Goal: Task Accomplishment & Management: Manage account settings

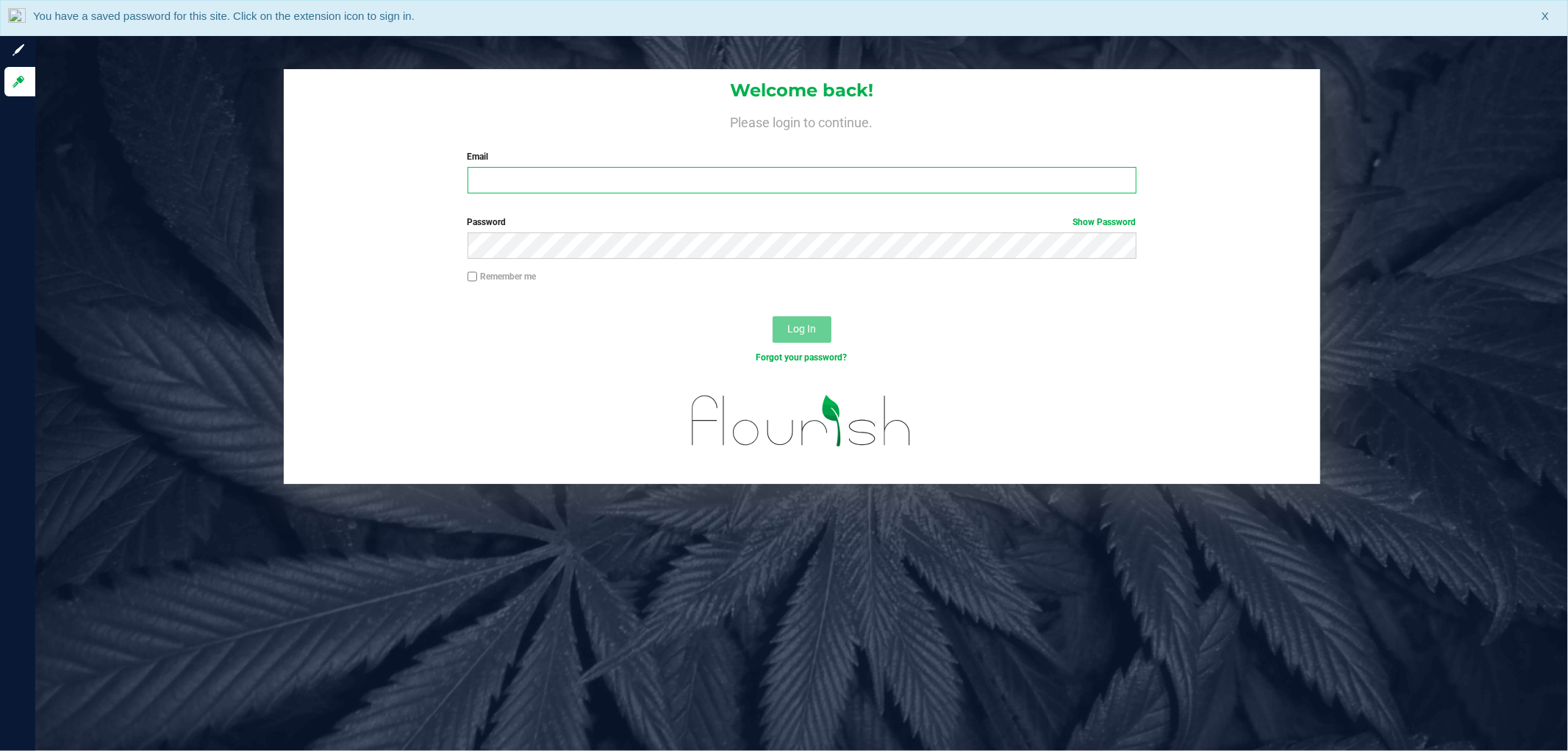
click at [504, 188] on input "Email" at bounding box center [801, 180] width 669 height 27
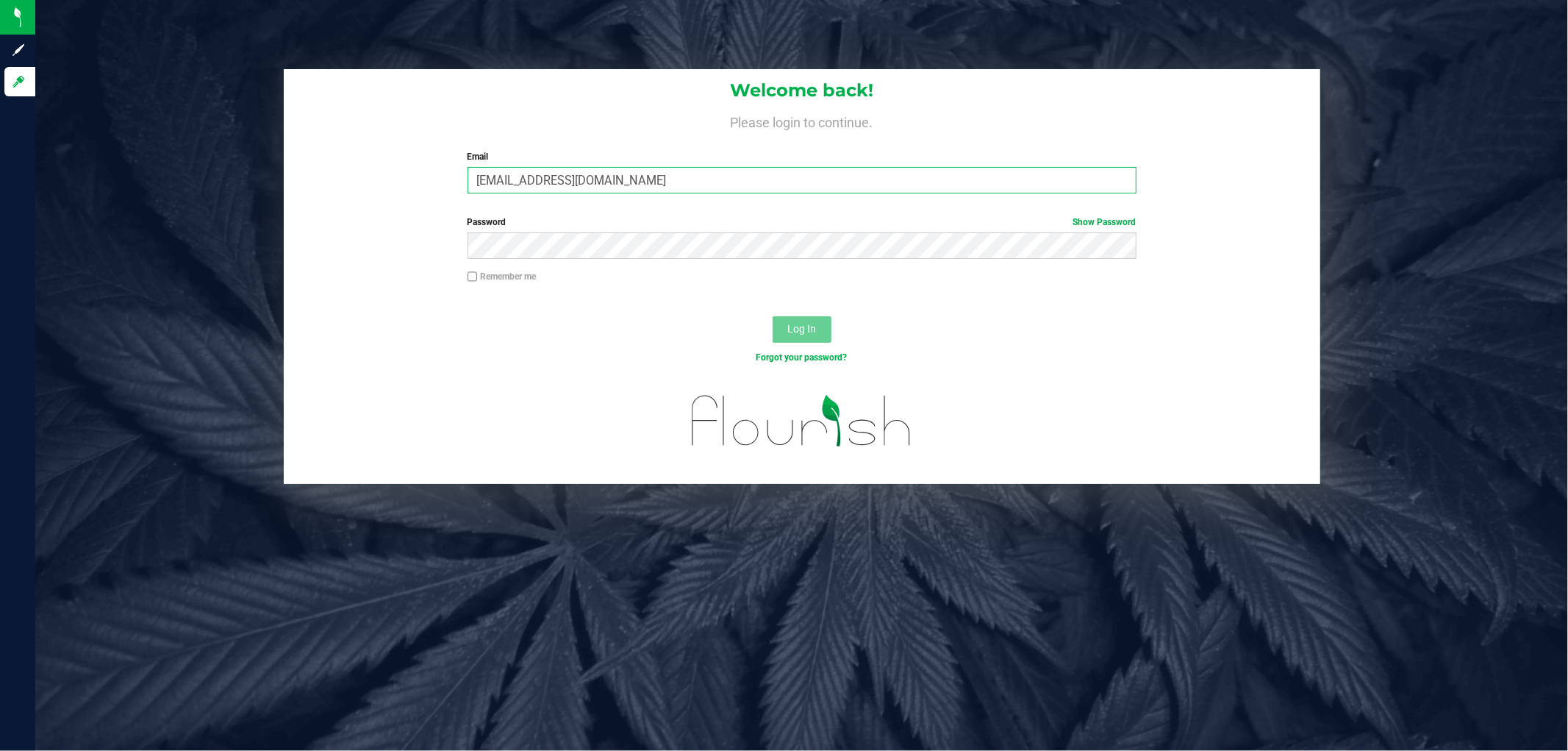
type input "[EMAIL_ADDRESS][DOMAIN_NAME]"
click at [773, 316] on button "Log In" at bounding box center [802, 330] width 59 height 27
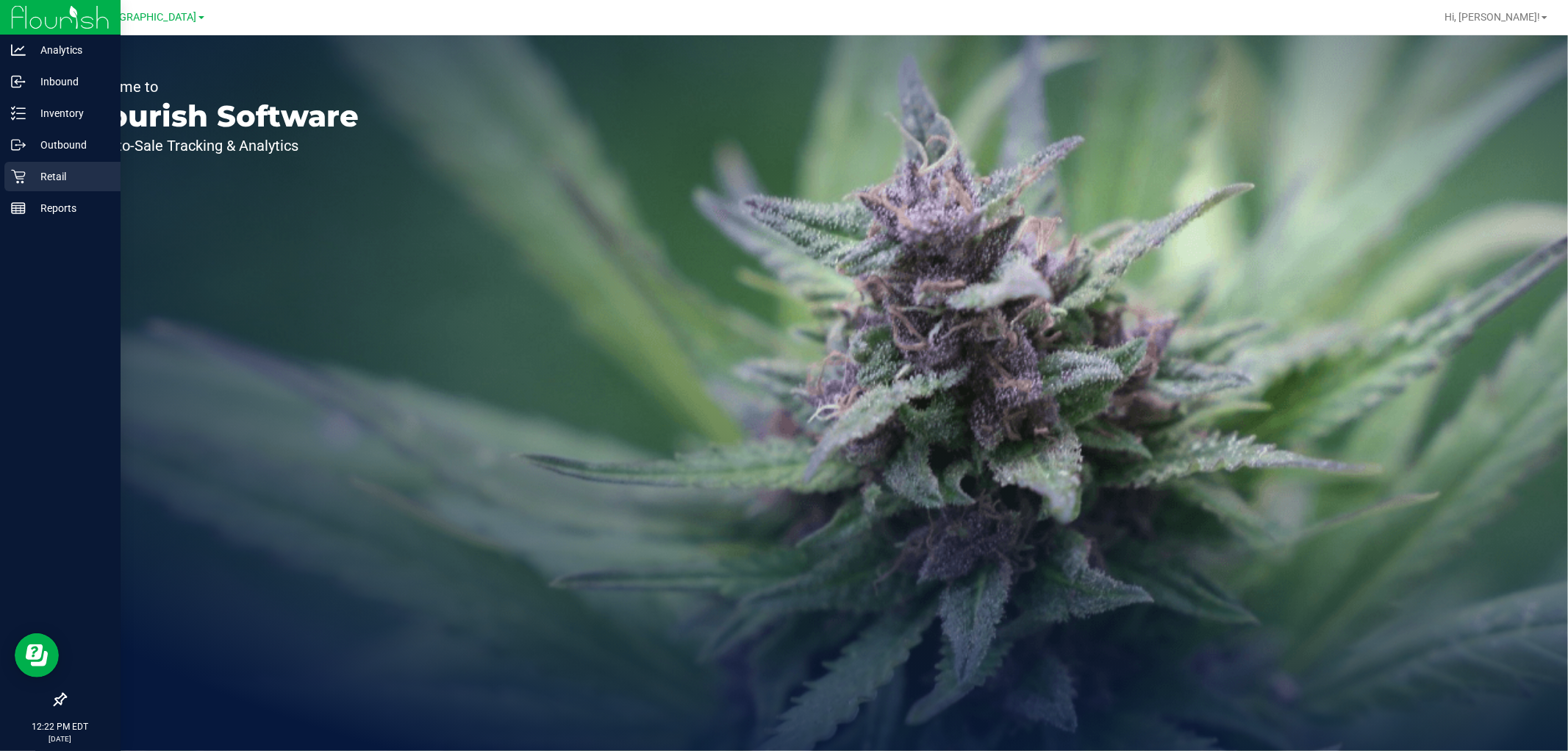
click at [49, 177] on p "Retail" at bounding box center [69, 177] width 88 height 18
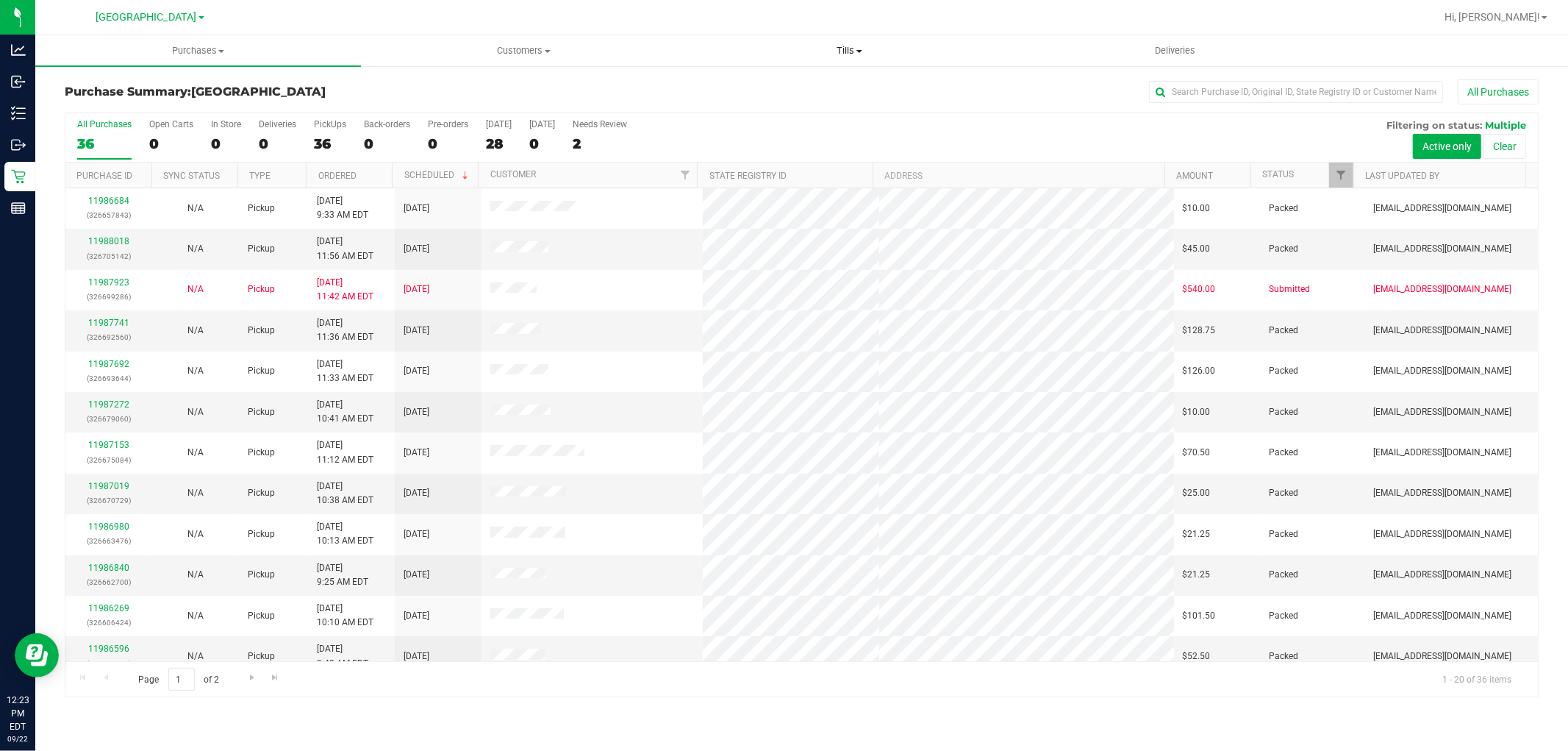
click at [864, 49] on span "Tills" at bounding box center [849, 51] width 324 height 13
click at [770, 98] on li "Reconcile e-payments" at bounding box center [849, 107] width 326 height 18
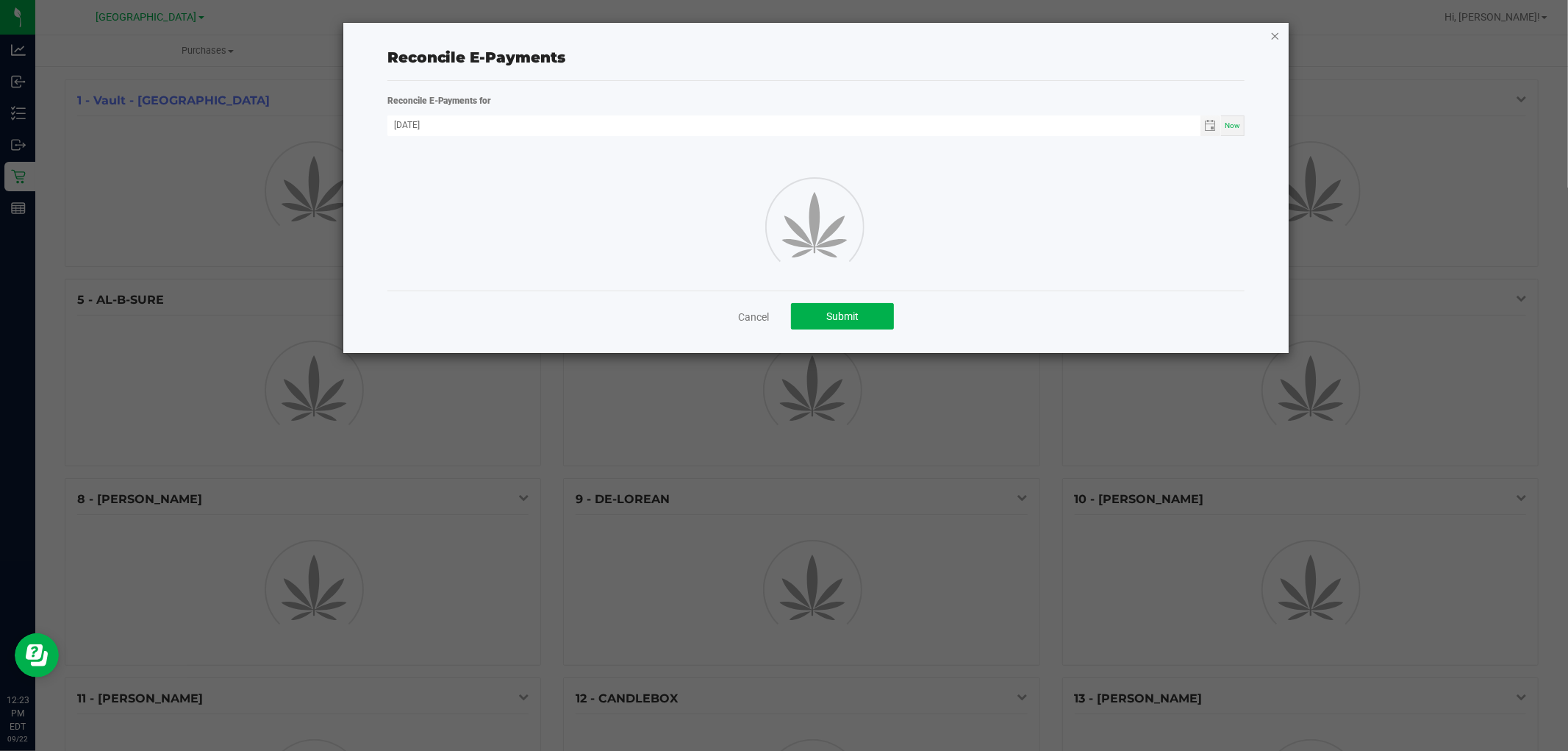
click at [1279, 28] on icon "button" at bounding box center [1276, 36] width 11 height 18
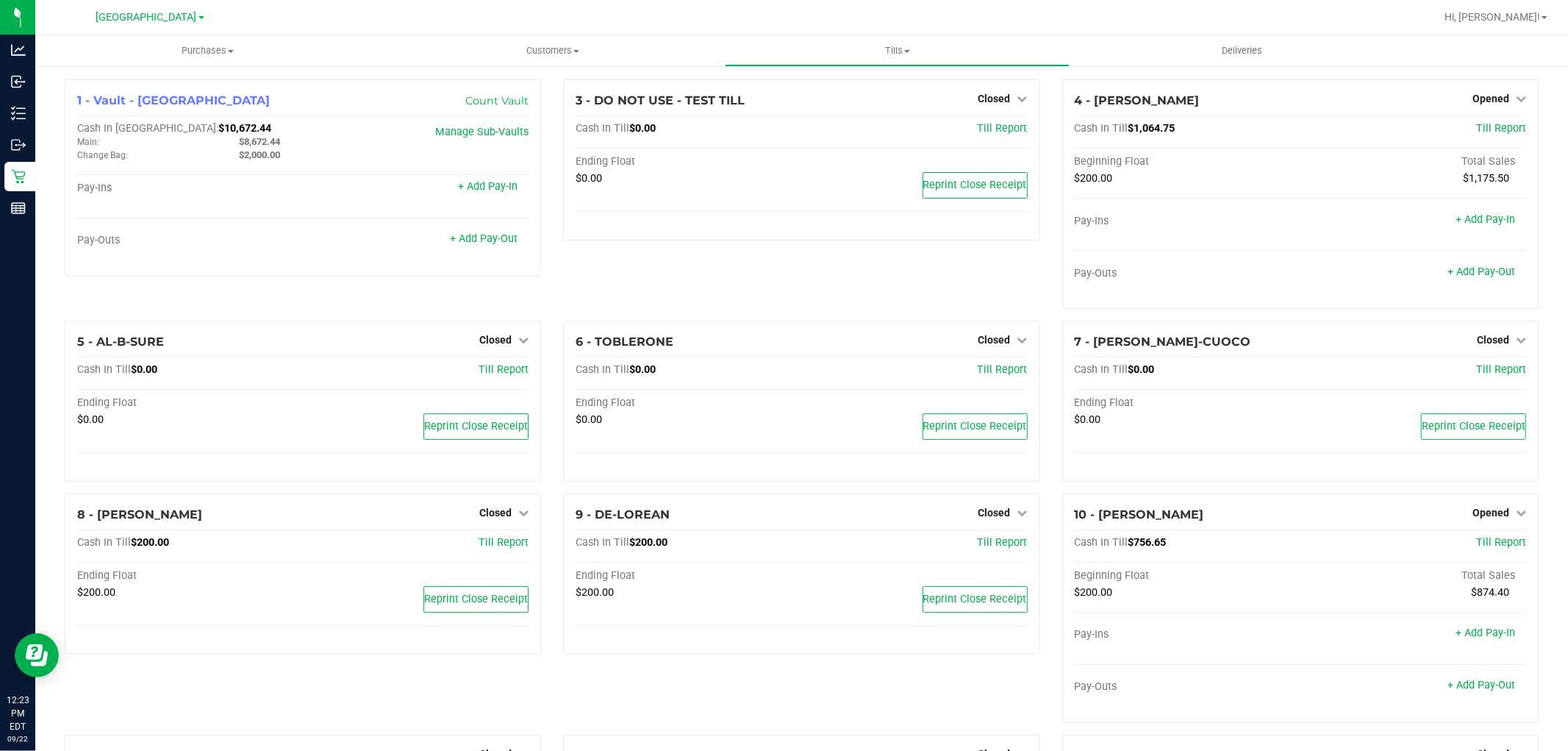
click at [870, 36] on link "Tills Manage tills Reconcile e-payments" at bounding box center [897, 51] width 345 height 31
click at [826, 82] on li "Manage tills" at bounding box center [897, 89] width 345 height 18
click at [494, 244] on link "+ Add Pay-Out" at bounding box center [483, 238] width 68 height 12
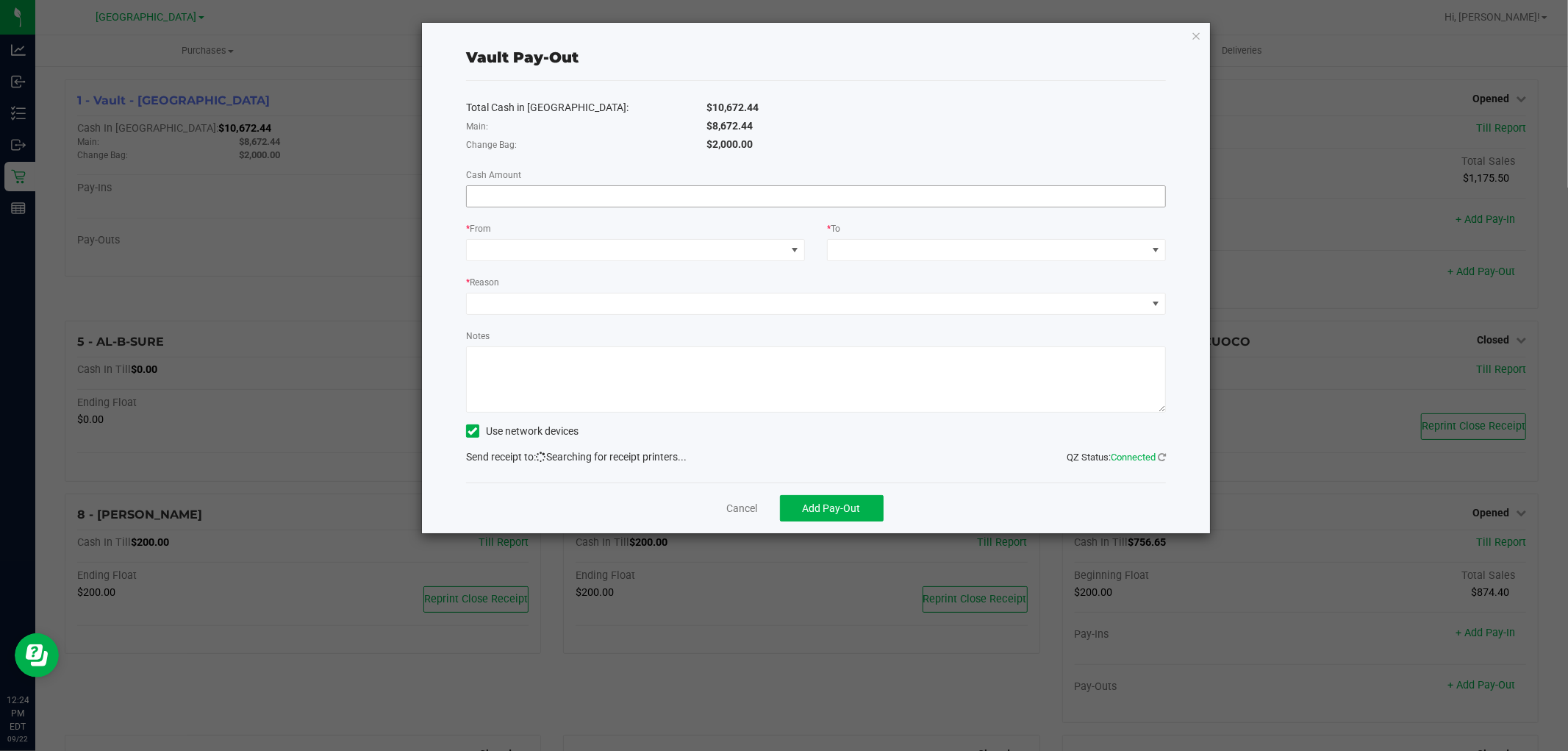
click at [666, 189] on input at bounding box center [816, 196] width 698 height 20
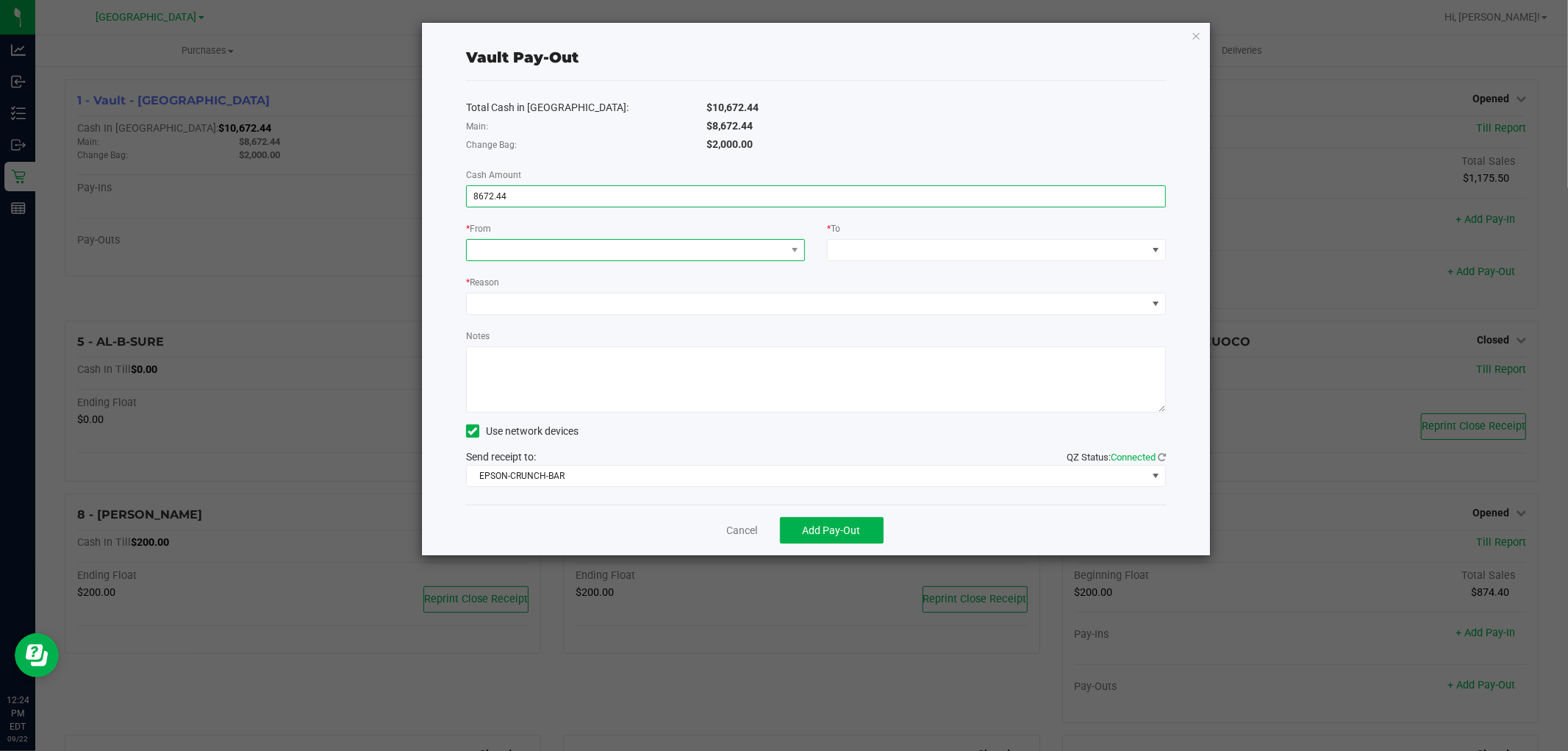
type input "$8,672.44"
click at [695, 260] on span at bounding box center [625, 250] width 319 height 20
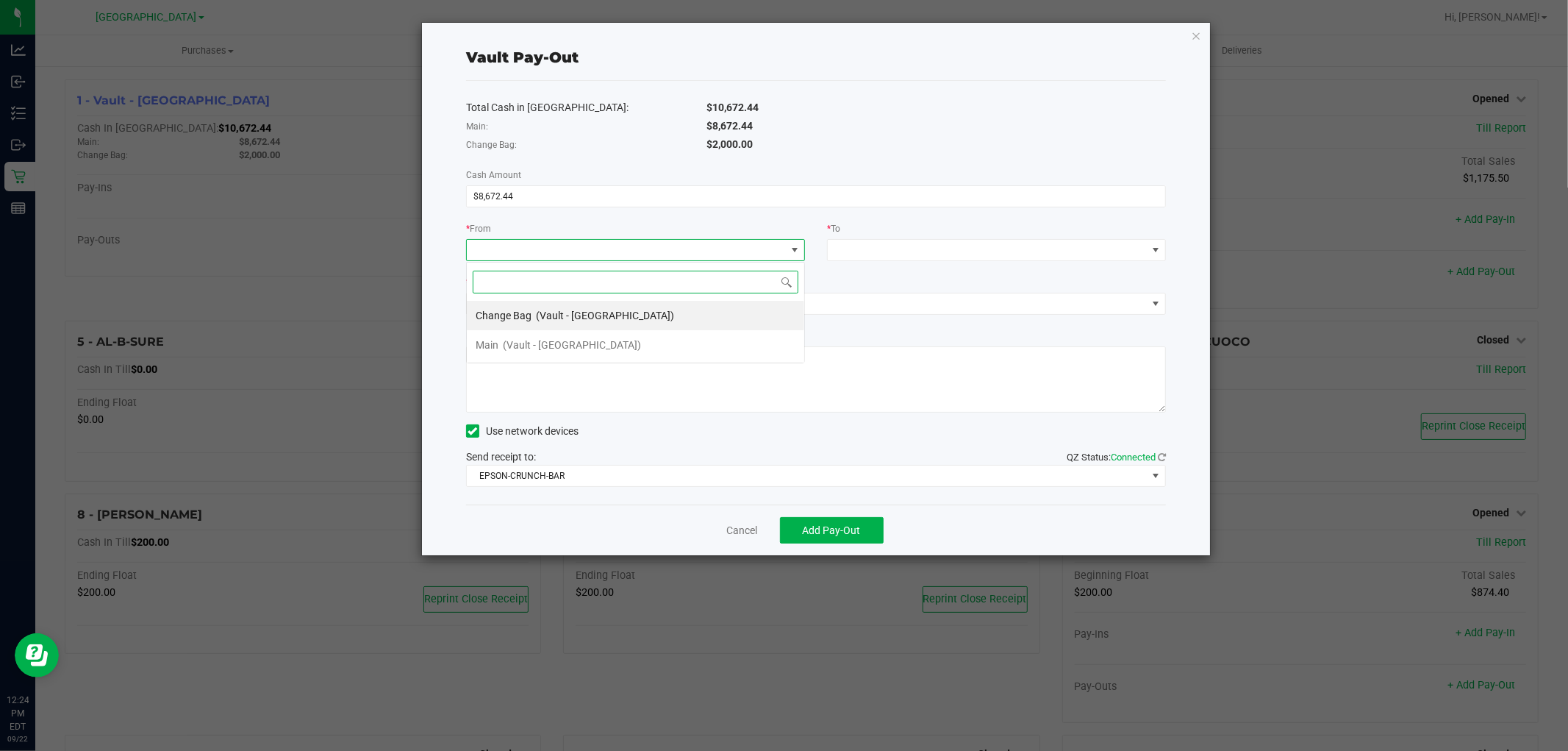
scroll to position [22, 338]
click at [631, 341] on li "Main (Vault - [GEOGRAPHIC_DATA])" at bounding box center [635, 345] width 338 height 29
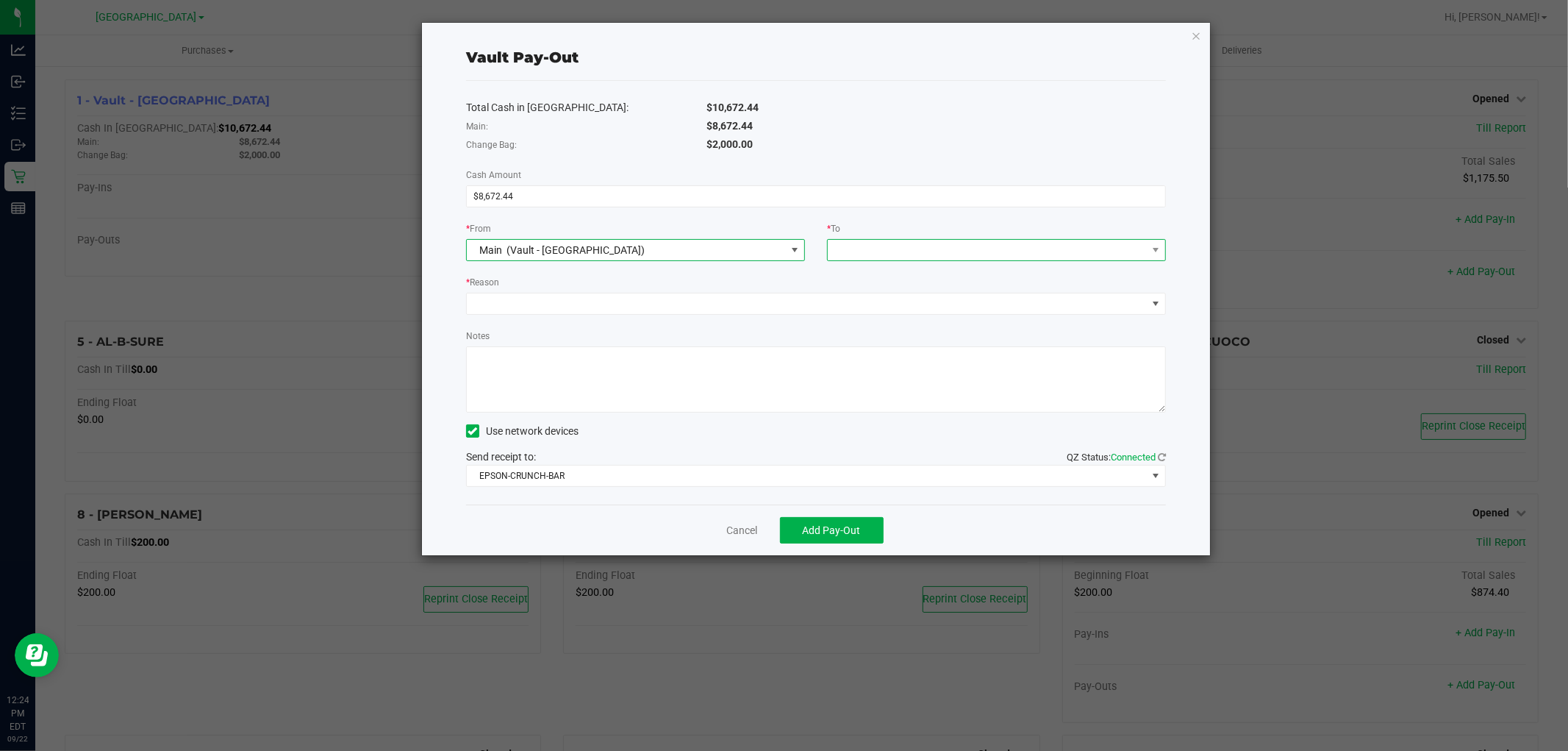
click at [839, 246] on div at bounding box center [838, 250] width 10 height 27
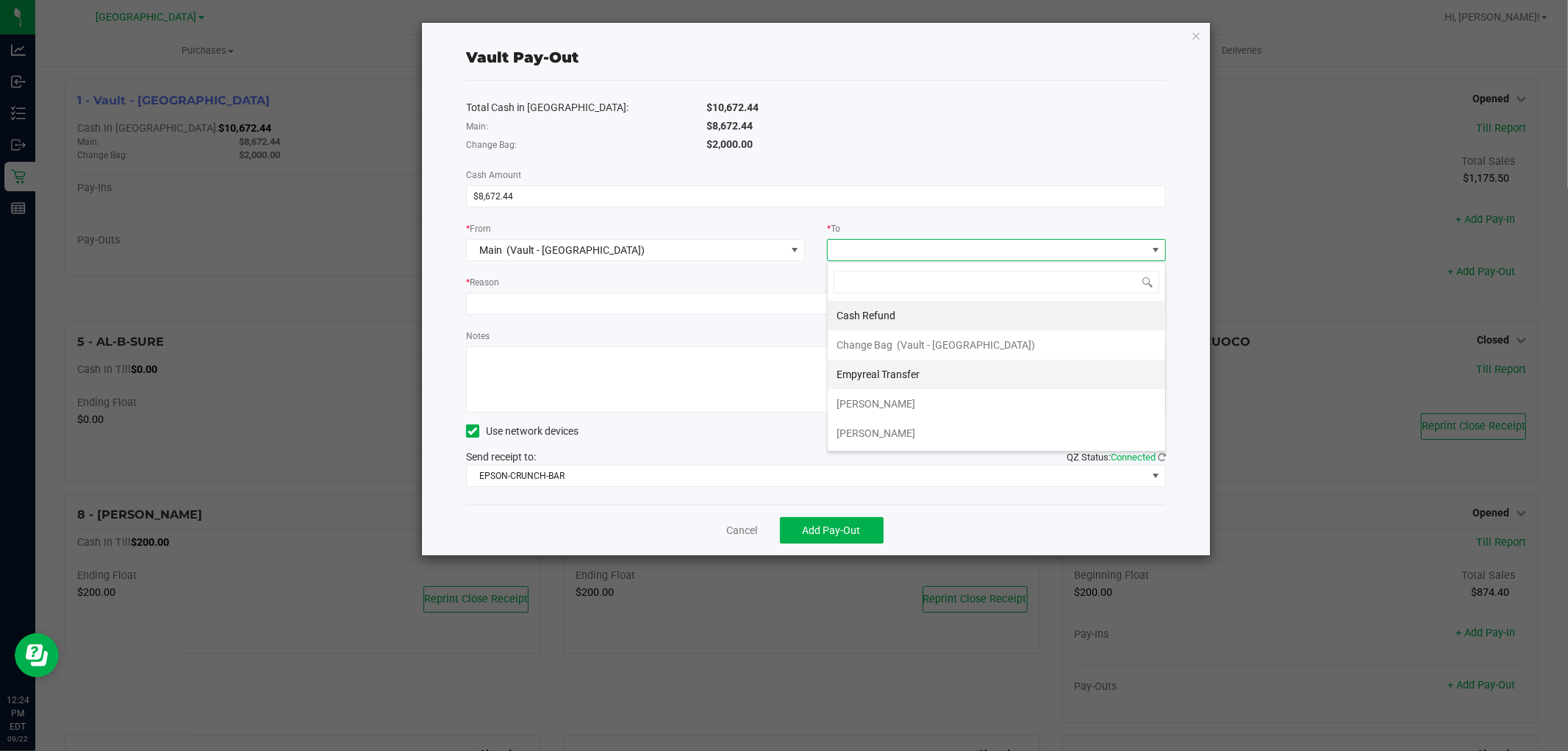
click at [887, 372] on span "Empyreal Transfer" at bounding box center [878, 374] width 83 height 12
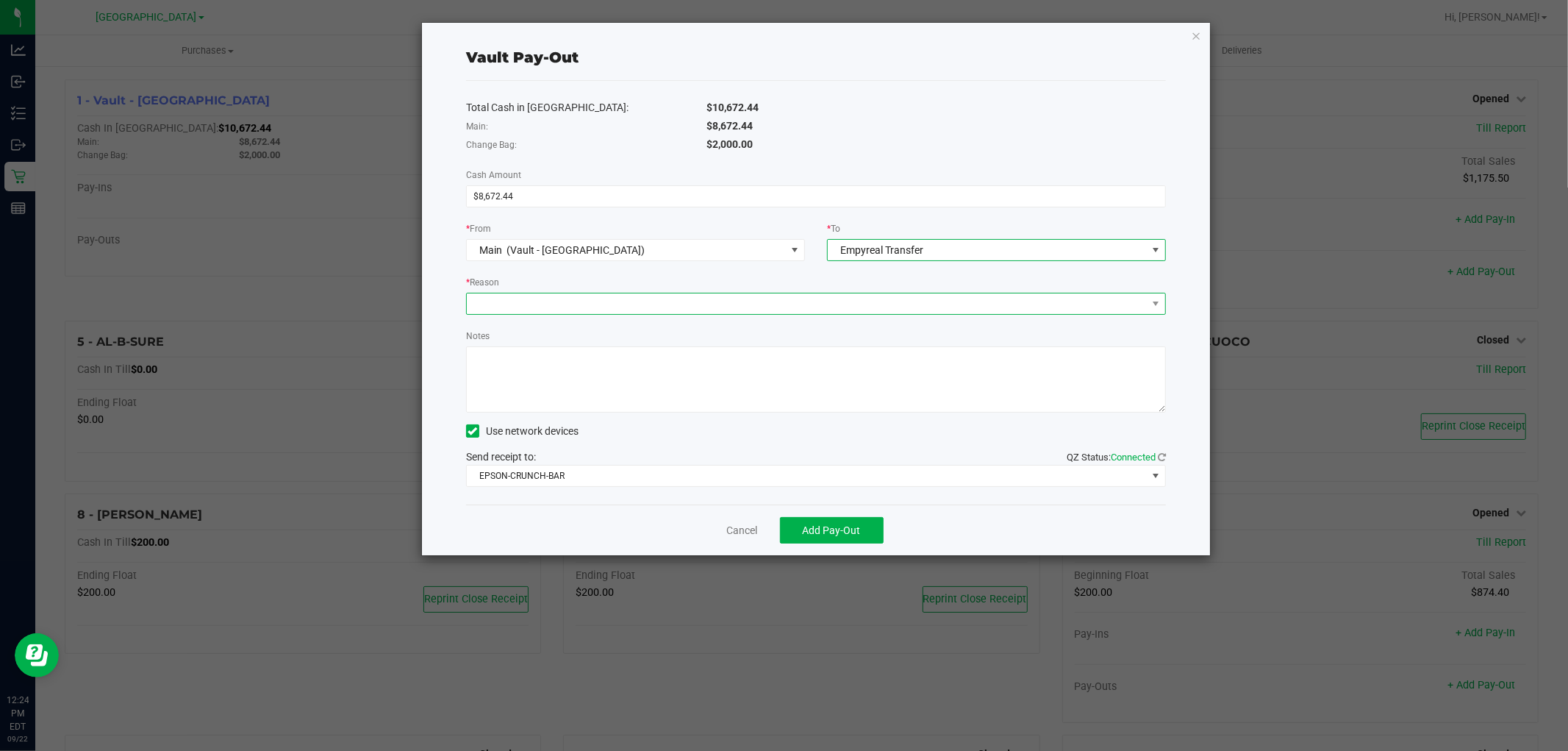
click at [655, 308] on span at bounding box center [806, 303] width 680 height 20
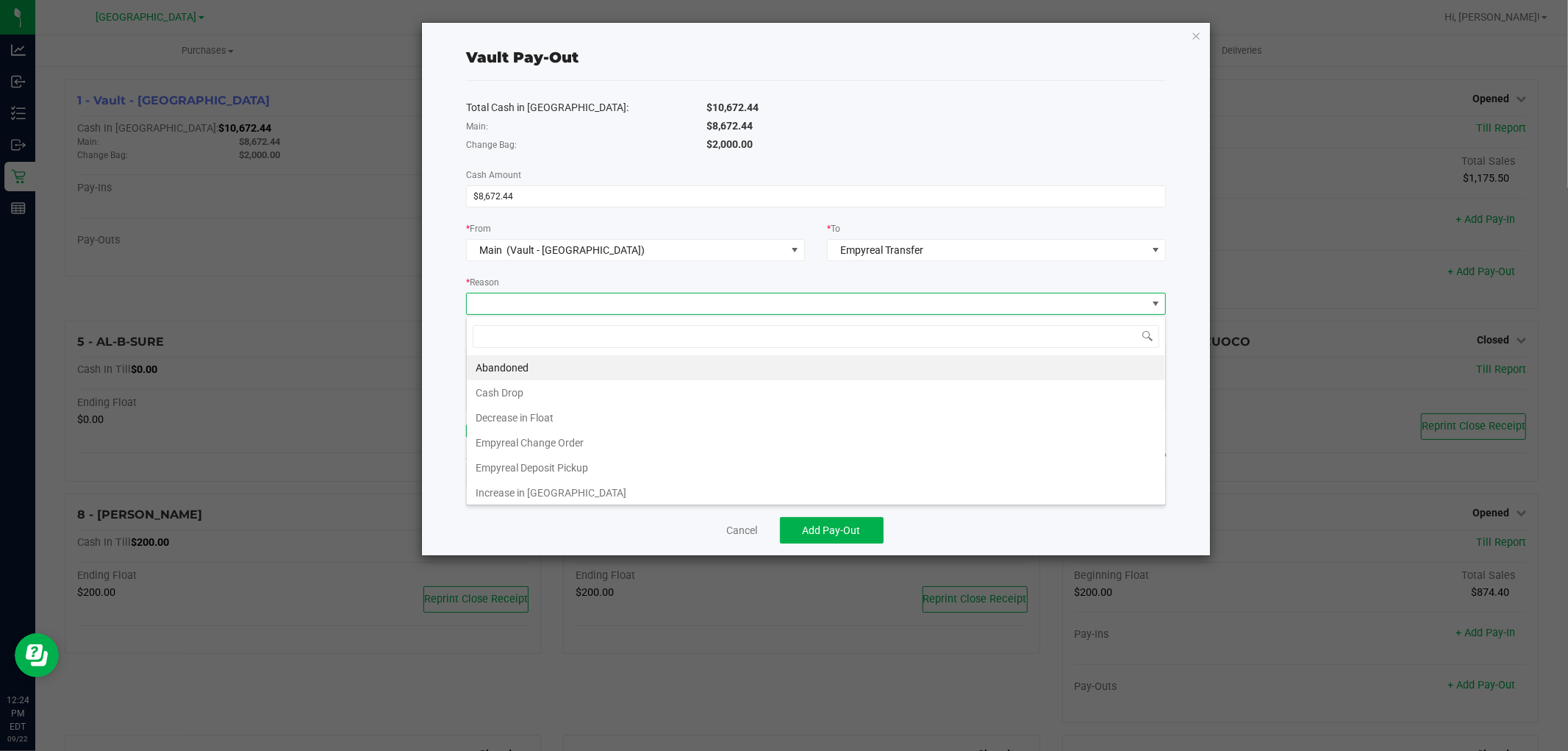
scroll to position [22, 700]
click at [564, 471] on li "Empyreal Deposit Pickup" at bounding box center [816, 467] width 698 height 25
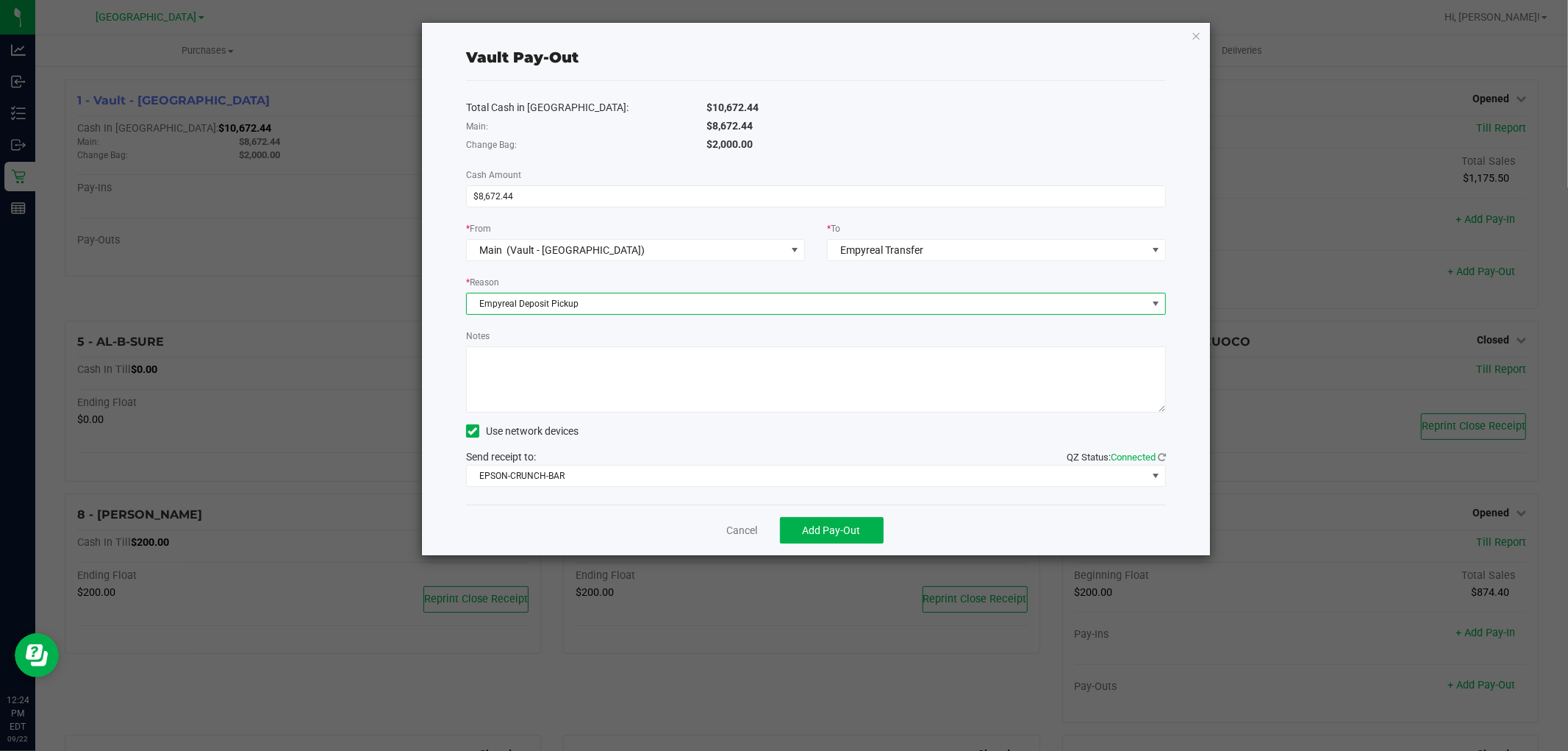
click at [547, 388] on textarea "Notes" at bounding box center [816, 379] width 700 height 66
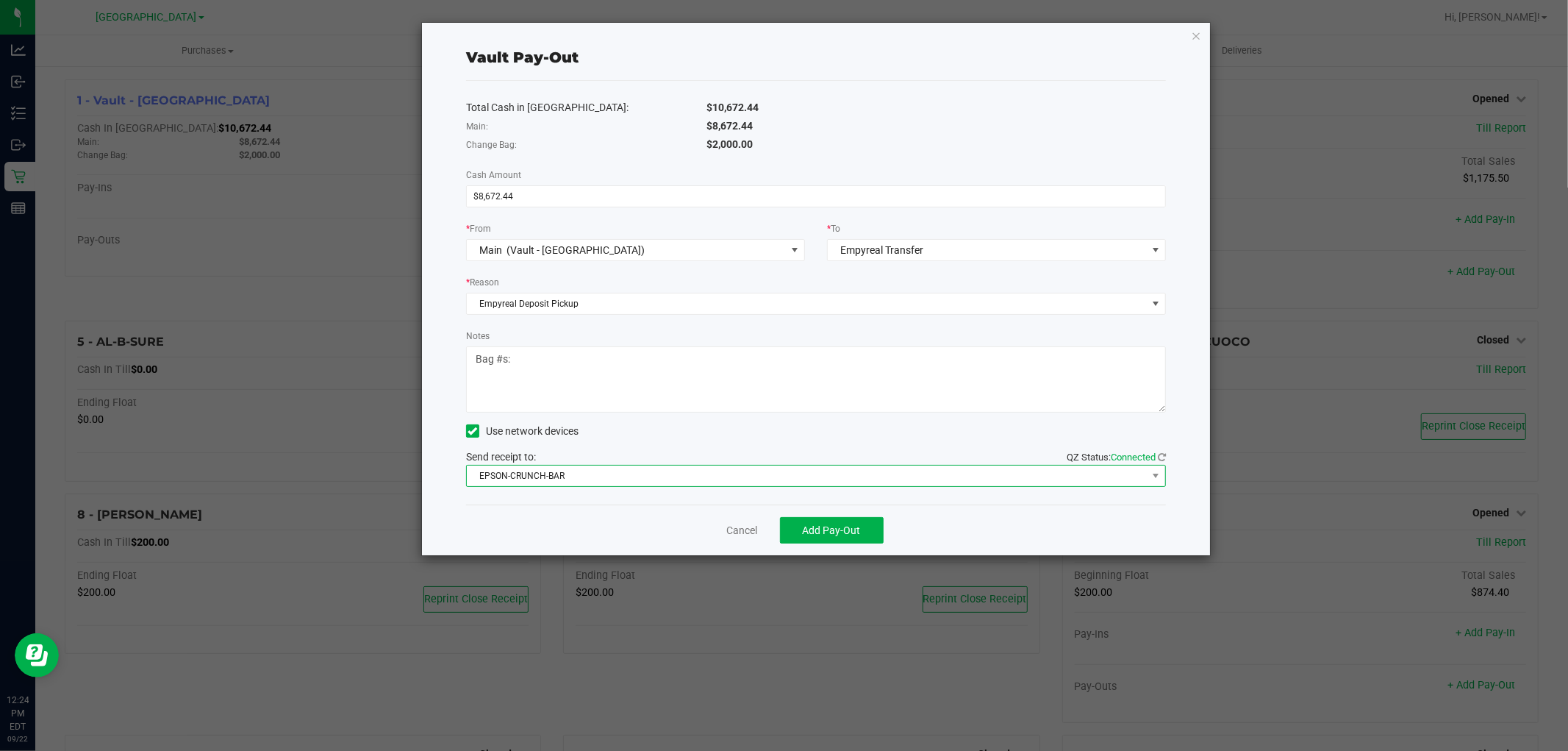
click at [577, 478] on span "EPSON-CRUNCH-BAR" at bounding box center [806, 475] width 680 height 20
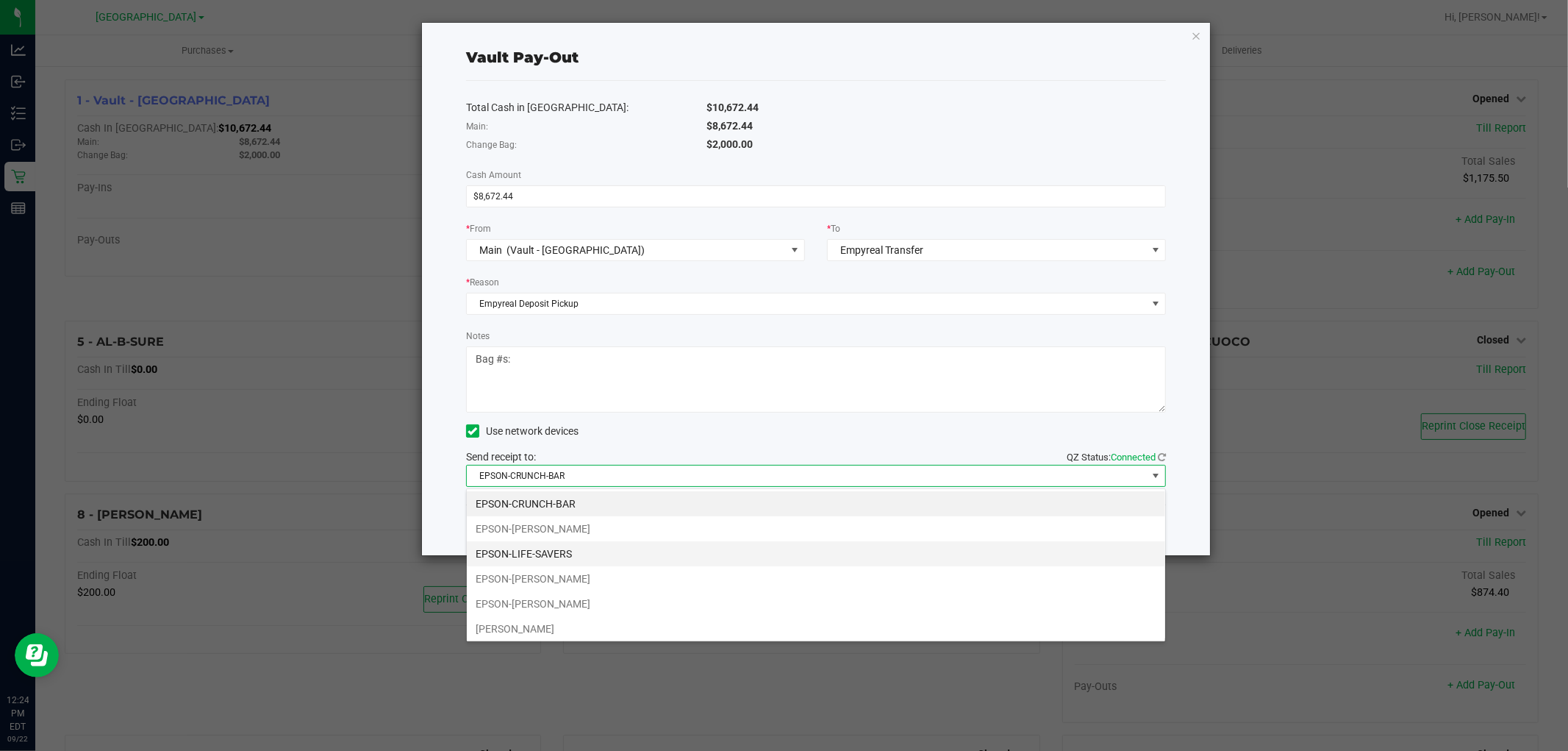
click at [578, 549] on li "EPSON-LIFE-SAVERS" at bounding box center [816, 554] width 698 height 25
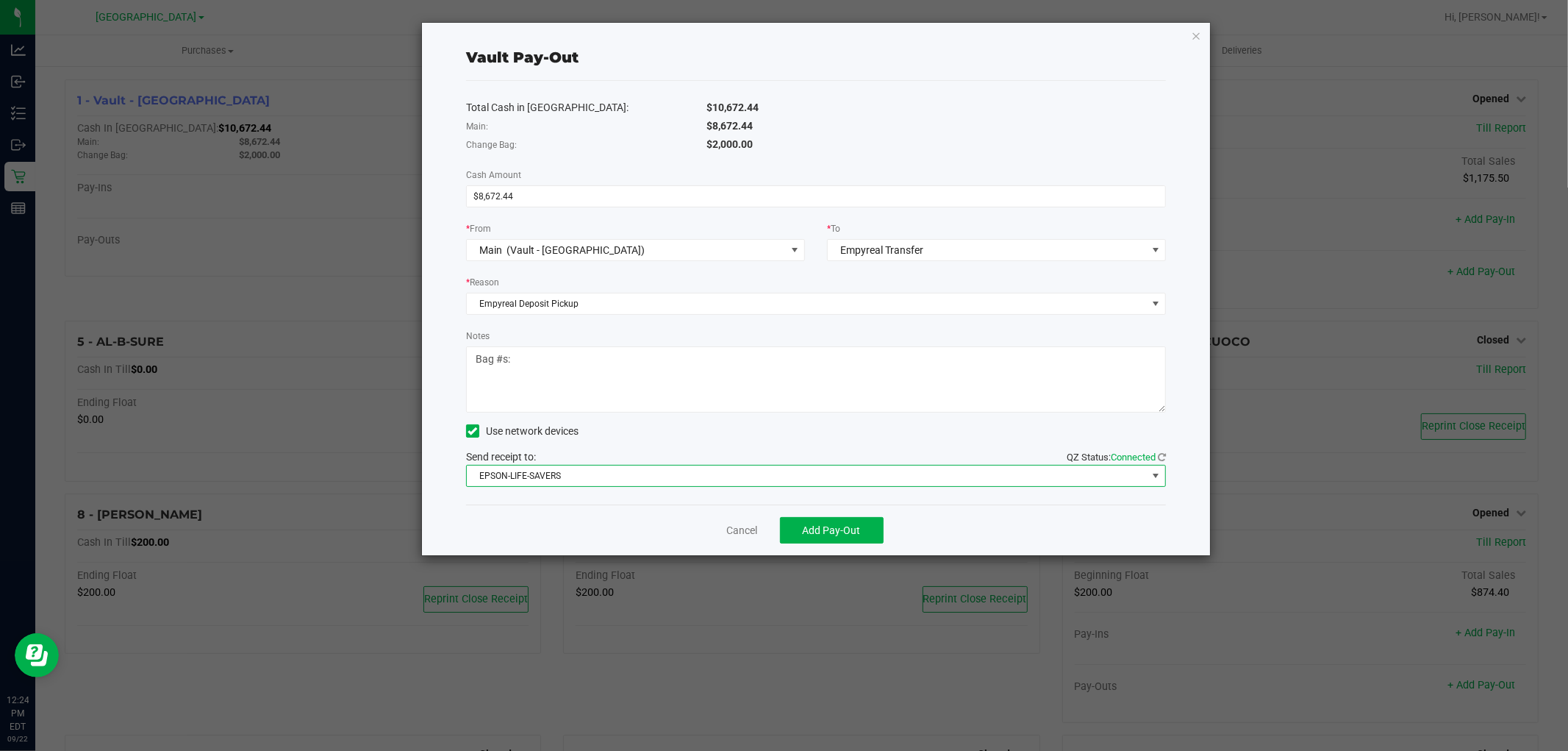
click at [563, 384] on textarea "Notes" at bounding box center [816, 379] width 700 height 66
type textarea "Bag #s: 1736 , 1737 , 1738"
click at [740, 324] on div "Total Cash in [GEOGRAPHIC_DATA]: $10,672.44 Main: $8,672.44 Change Bag: $2,000.…" at bounding box center [816, 292] width 700 height 424
click at [816, 531] on span "Add Pay-Out" at bounding box center [832, 530] width 58 height 12
